Goal: Find specific page/section

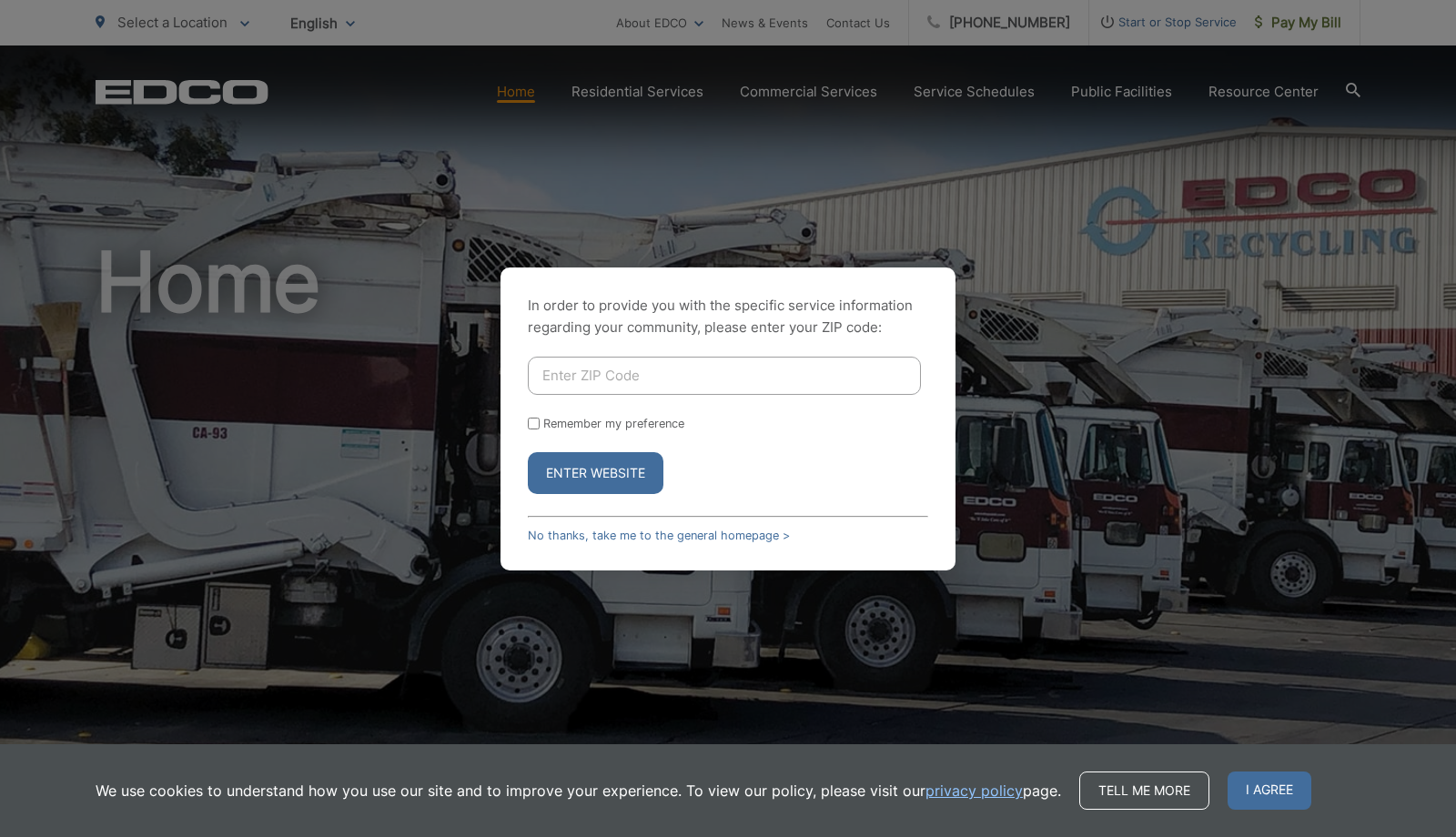
drag, startPoint x: 0, startPoint y: 0, endPoint x: 578, endPoint y: 390, distance: 697.3
click at [578, 390] on input "Enter ZIP Code" at bounding box center [724, 376] width 393 height 38
type input "92040"
click at [574, 473] on button "Enter Website" at bounding box center [595, 473] width 136 height 42
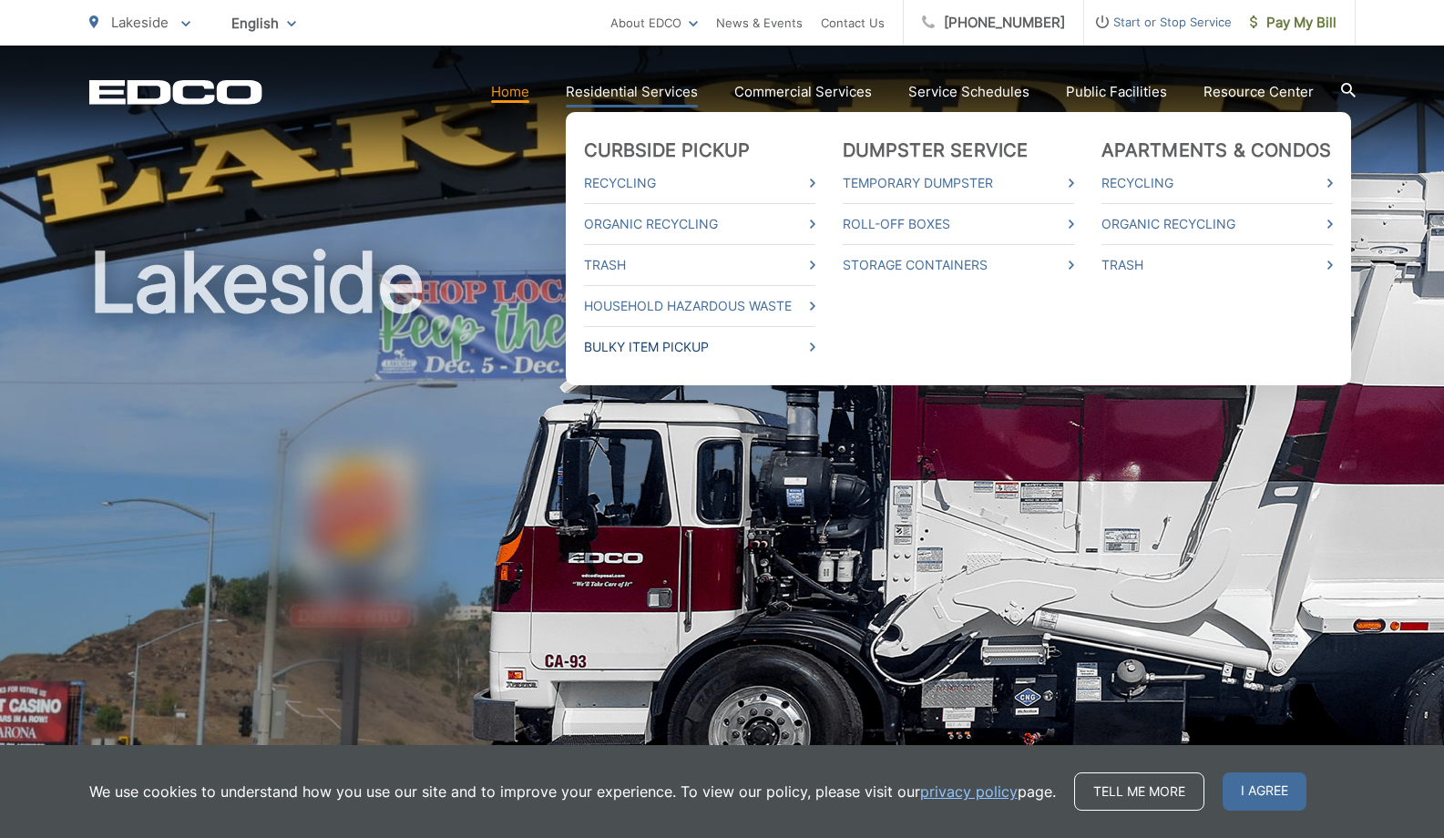
click at [666, 348] on link "Bulky Item Pickup" at bounding box center [699, 347] width 231 height 22
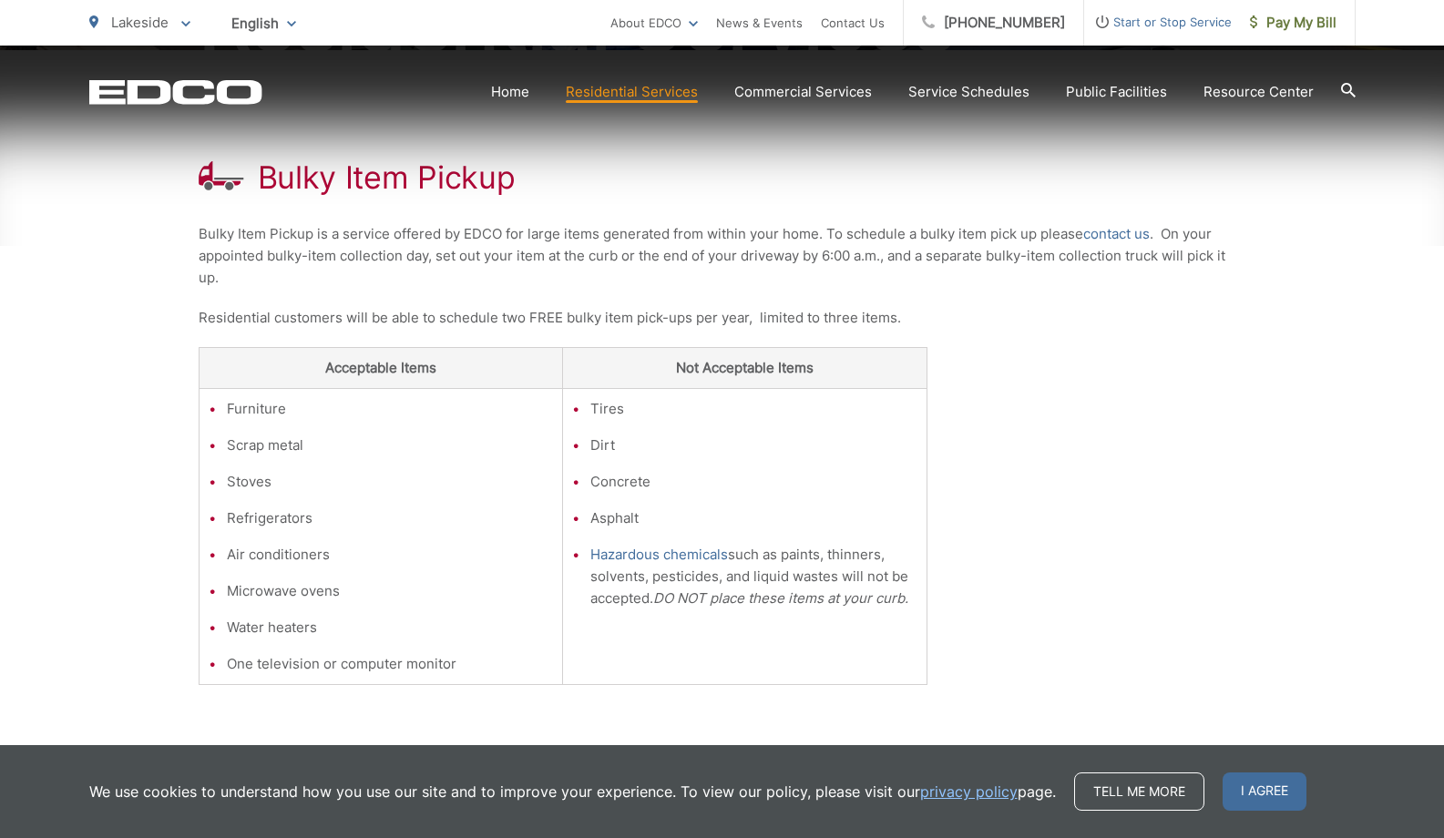
scroll to position [364, 0]
